Goal: Information Seeking & Learning: Learn about a topic

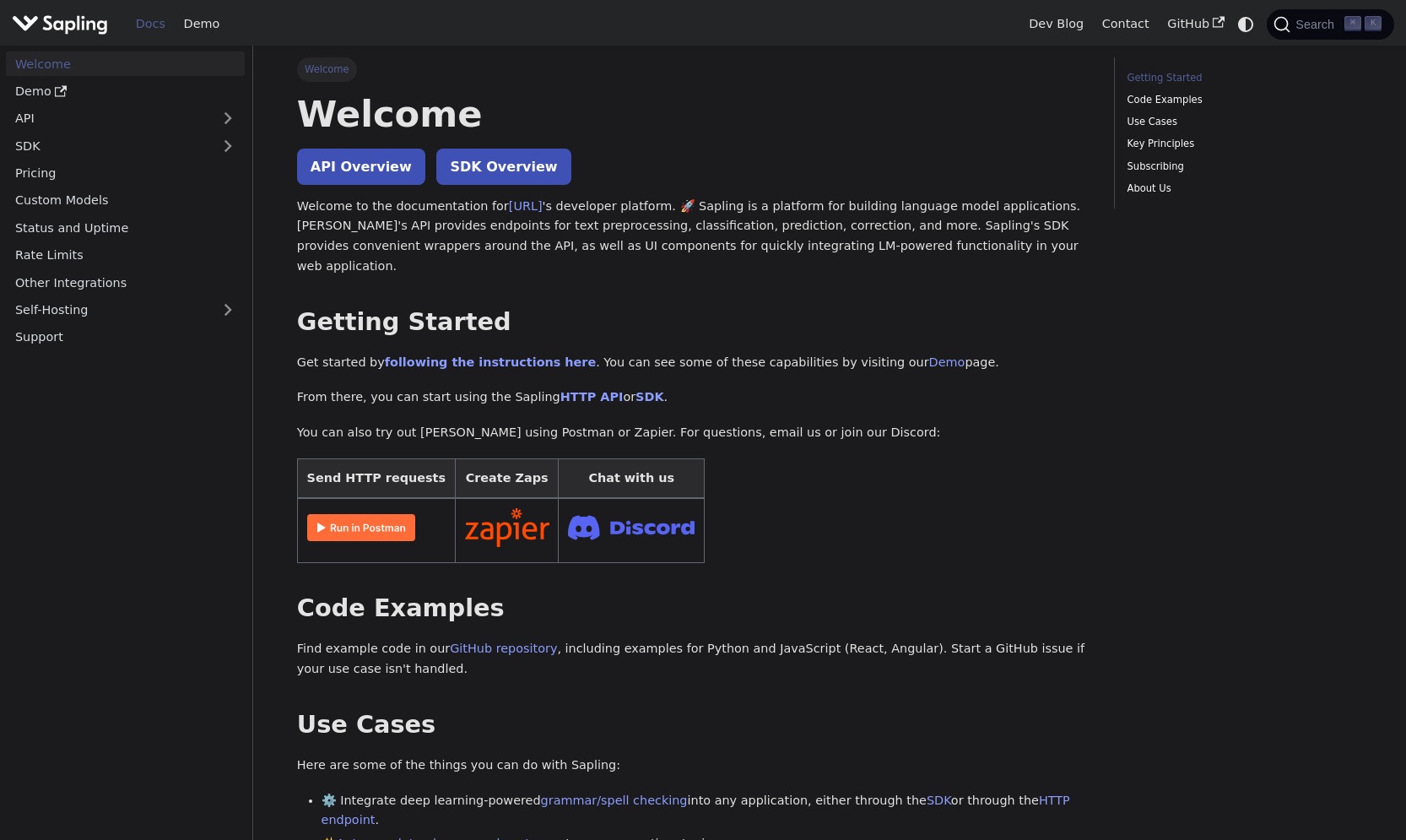
click at [72, 422] on nav "Welcome Demo API SDK Pricing Custom Models Status and Uptime Rate Limits Other …" at bounding box center [127, 443] width 254 height 794
click at [847, 459] on table "Send HTTP requests Create Zaps Chat with us" at bounding box center [694, 510] width 793 height 104
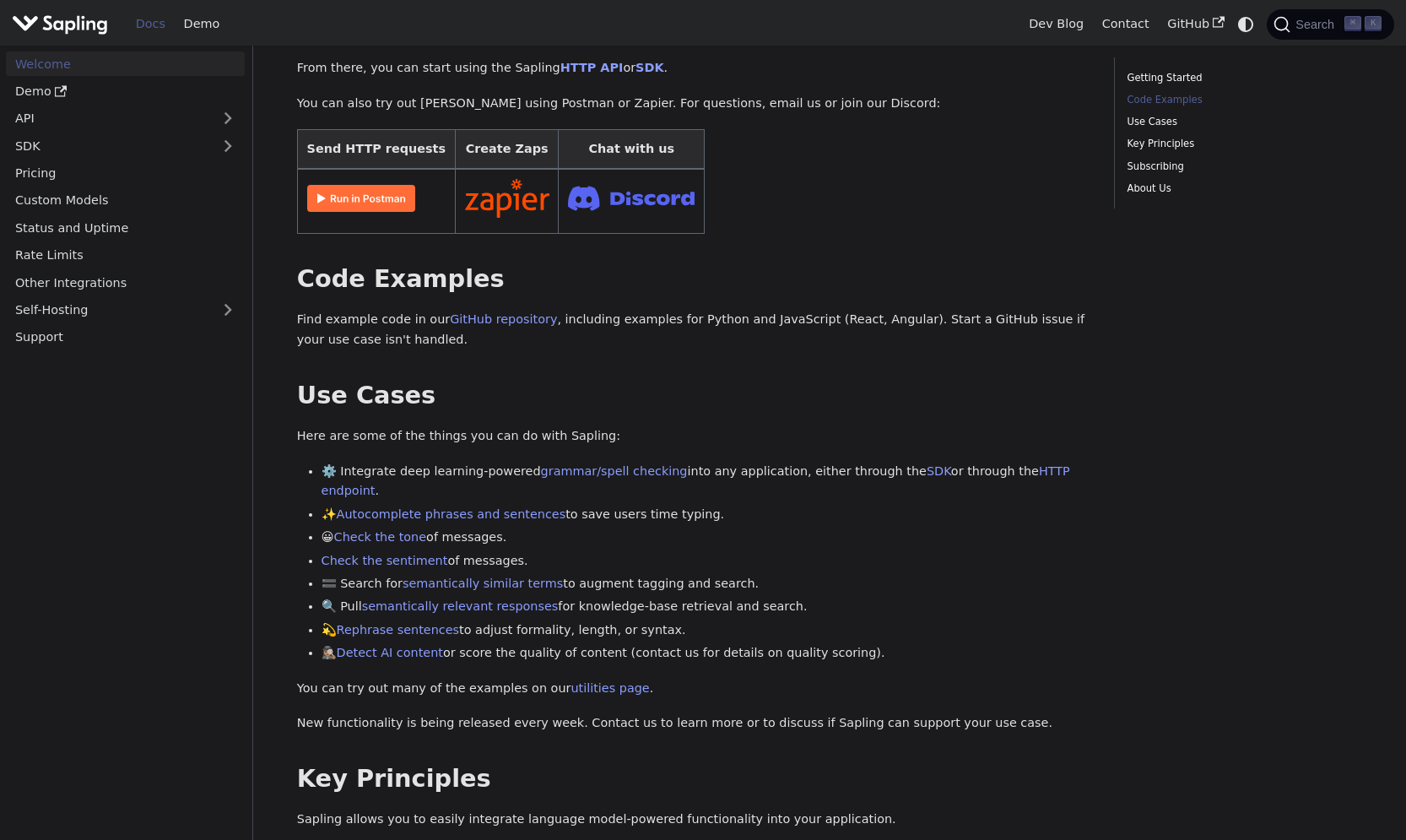
scroll to position [344, 0]
